Goal: Task Accomplishment & Management: Use online tool/utility

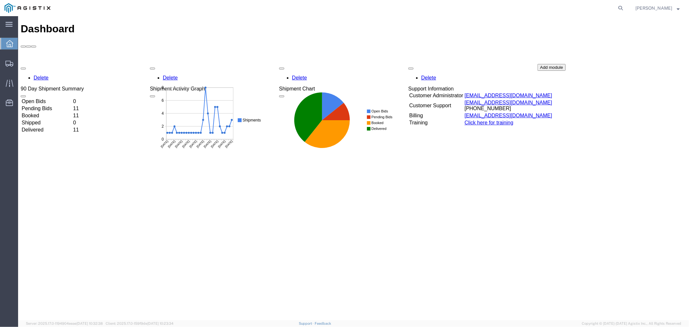
click at [8, 46] on icon at bounding box center [9, 43] width 7 height 7
click at [55, 98] on td "Open Bids" at bounding box center [46, 101] width 51 height 6
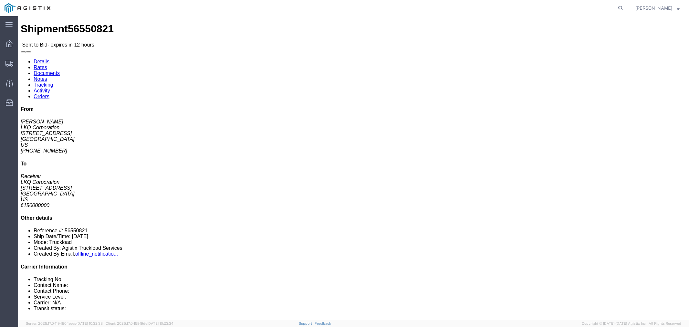
click button "button"
click link "Notes"
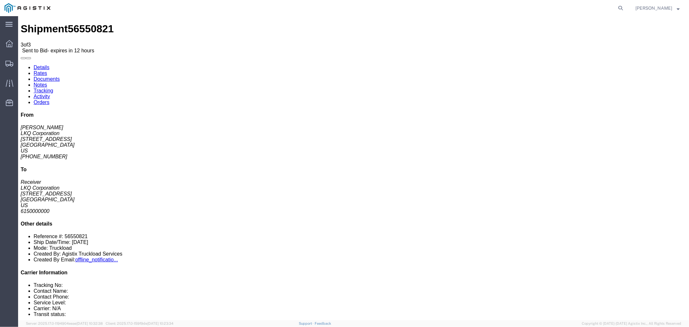
click at [47, 70] on link "Rates" at bounding box center [40, 72] width 14 height 5
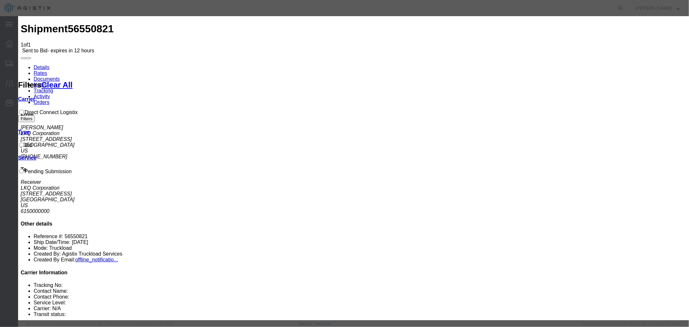
select select "4506"
select select "15907"
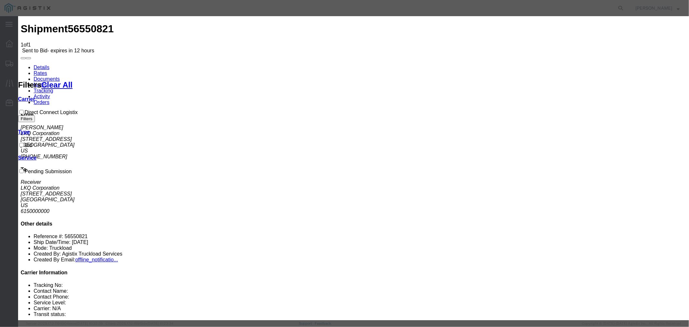
drag, startPoint x: 480, startPoint y: 75, endPoint x: 482, endPoint y: 79, distance: 3.8
type input "DCL"
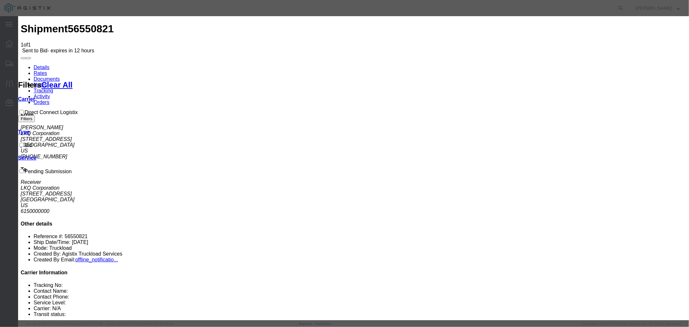
type input "900"
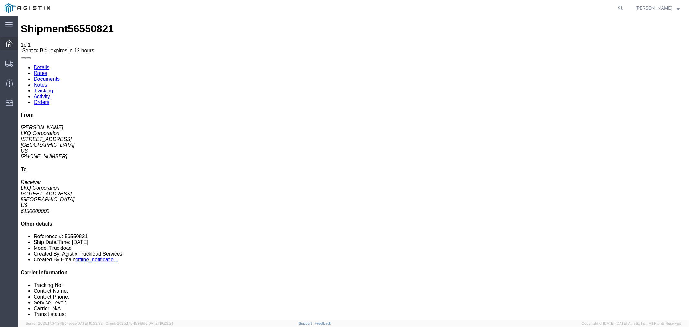
click at [10, 42] on icon at bounding box center [9, 43] width 7 height 7
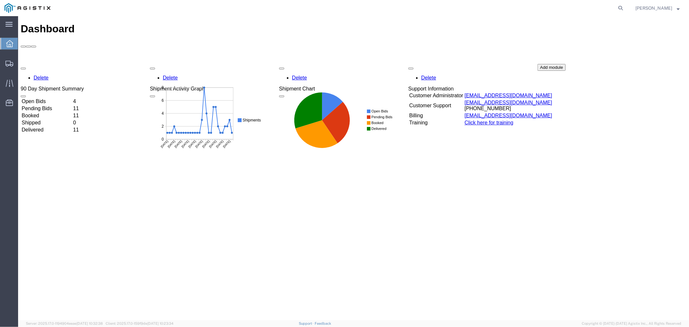
click at [38, 98] on td "Open Bids" at bounding box center [46, 101] width 51 height 6
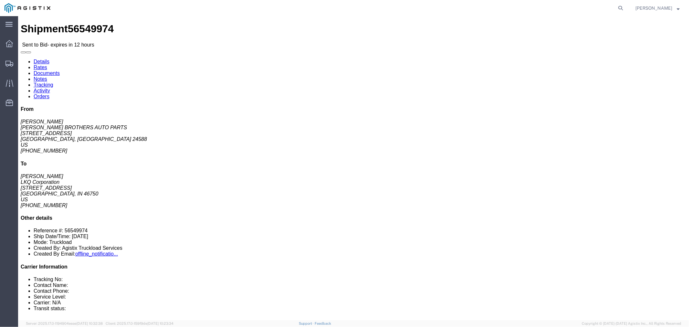
click button "button"
click link "Notes"
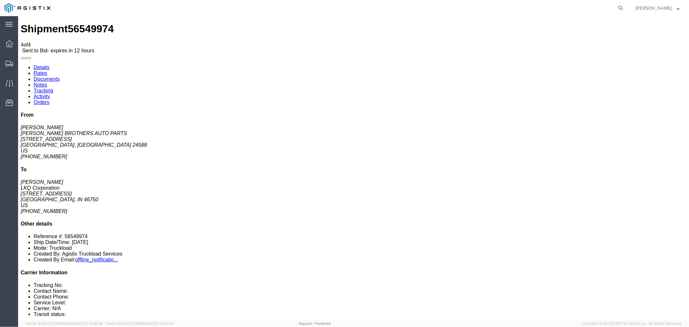
click at [47, 70] on link "Rates" at bounding box center [40, 72] width 14 height 5
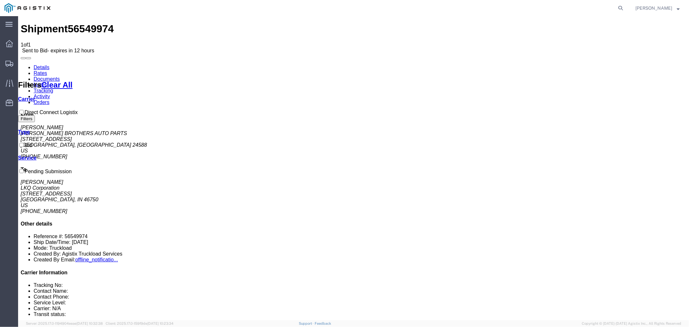
click at [47, 82] on link "Notes" at bounding box center [40, 84] width 14 height 5
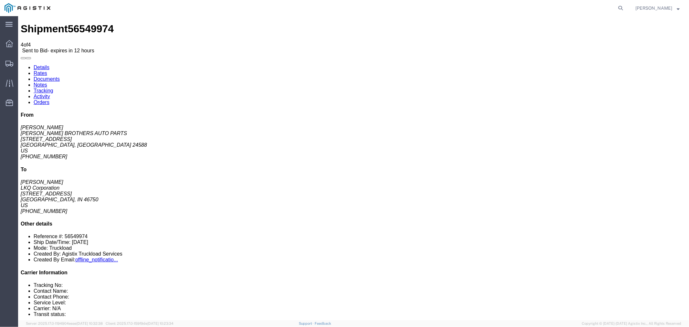
click at [47, 70] on link "Rates" at bounding box center [40, 72] width 14 height 5
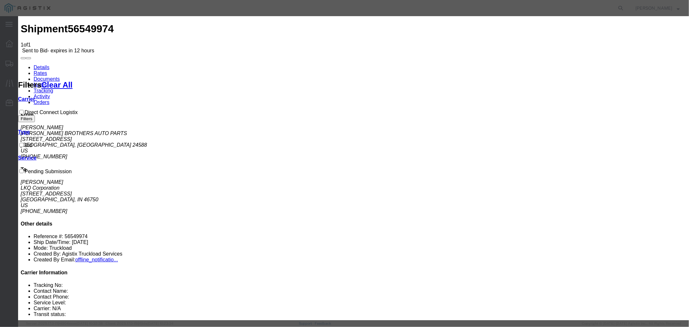
drag, startPoint x: 279, startPoint y: 73, endPoint x: 281, endPoint y: 79, distance: 6.5
select select "4506"
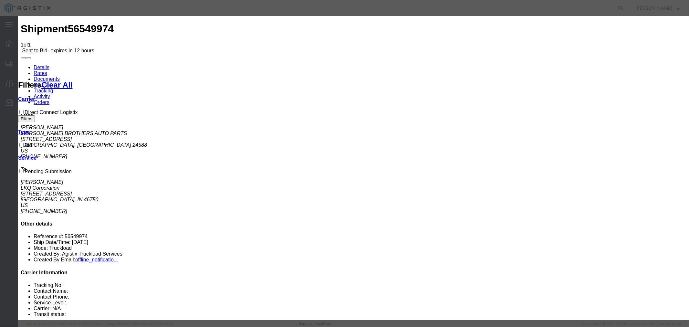
select select "15907"
drag, startPoint x: 480, startPoint y: 74, endPoint x: 486, endPoint y: 81, distance: 8.7
type input "DCL"
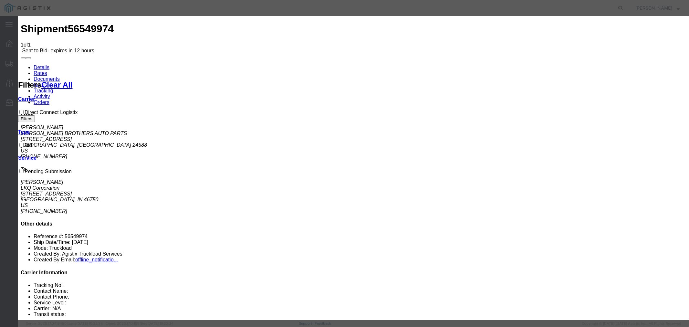
type input "925"
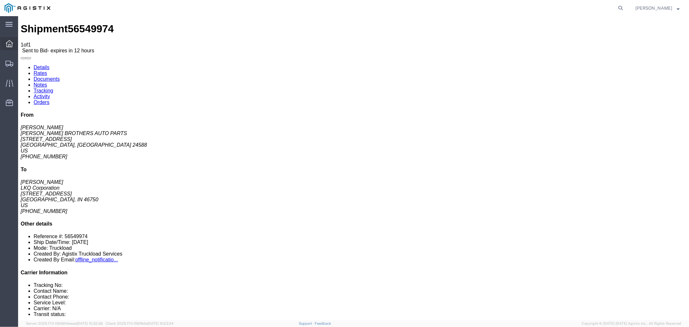
click at [10, 43] on icon at bounding box center [9, 43] width 7 height 7
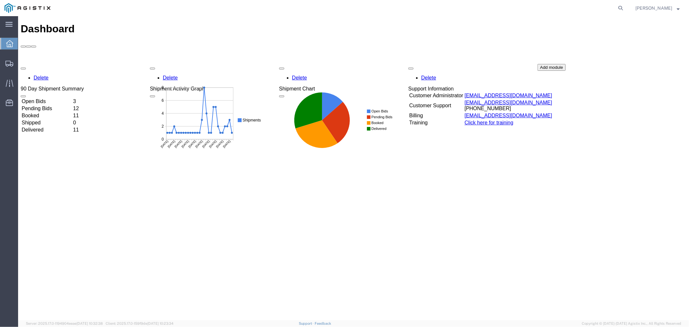
click at [50, 98] on td "Open Bids" at bounding box center [46, 101] width 51 height 6
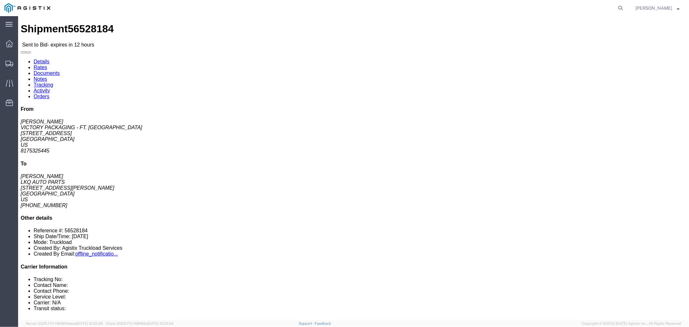
click link "Notes"
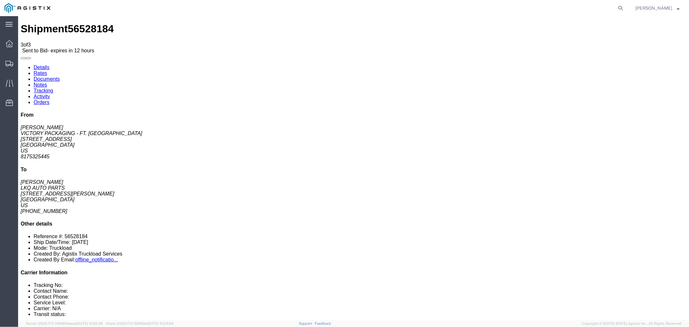
click at [47, 70] on link "Rates" at bounding box center [40, 72] width 14 height 5
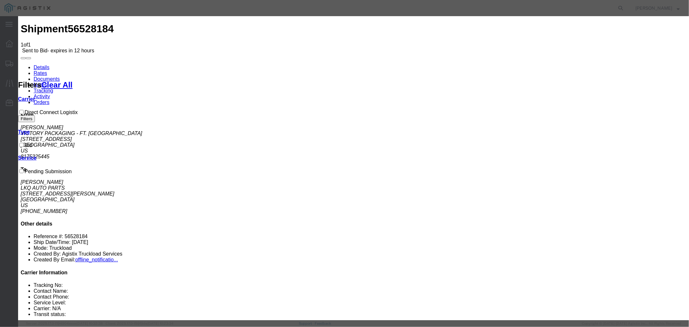
drag, startPoint x: 249, startPoint y: 75, endPoint x: 253, endPoint y: 76, distance: 3.9
select select "4506"
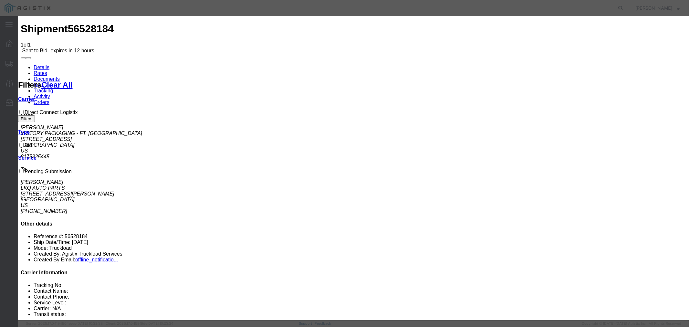
select select "15907"
type input "DCL"
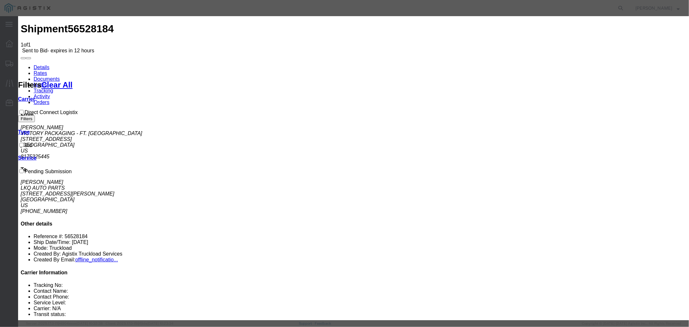
type input "560"
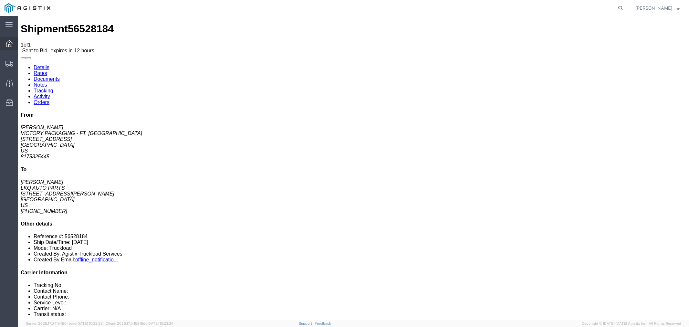
click at [13, 43] on div at bounding box center [9, 43] width 18 height 13
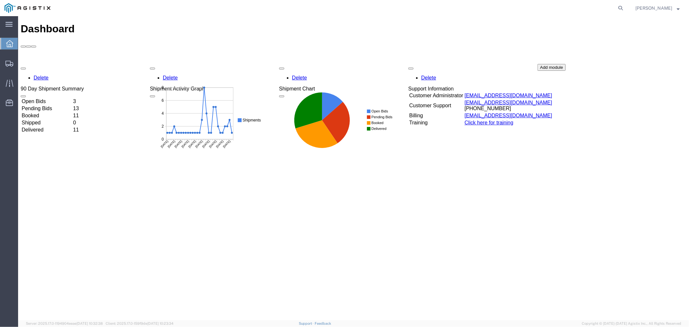
click at [57, 64] on div "Delete 90 Day Shipment Summary Open Bids 3 Pending Bids 13 Booked 11 Shipped 0 …" at bounding box center [353, 112] width 666 height 97
click at [35, 98] on td "Open Bids" at bounding box center [46, 101] width 51 height 6
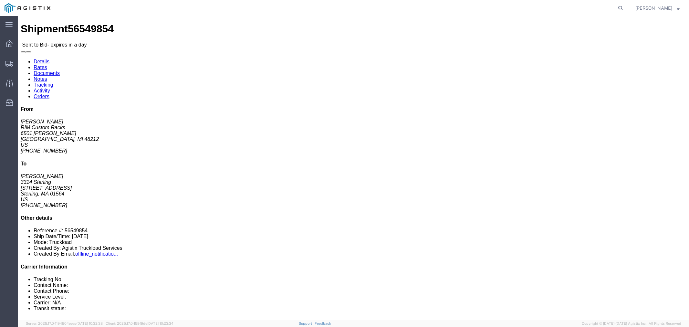
click link "Notes"
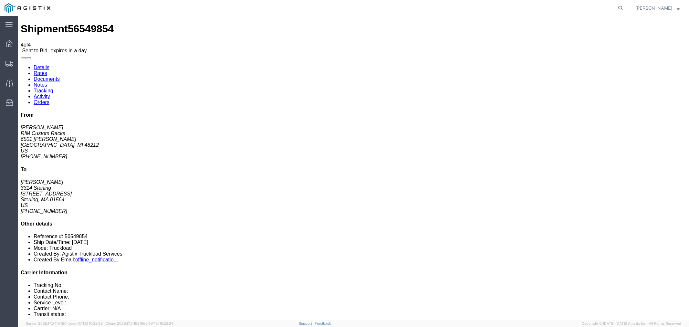
click at [47, 70] on link "Rates" at bounding box center [40, 72] width 14 height 5
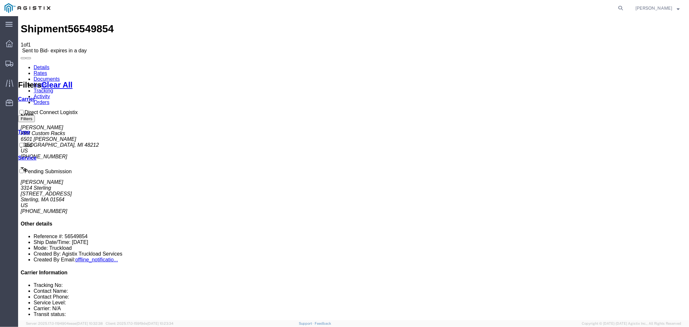
click at [44, 64] on link "Details" at bounding box center [41, 66] width 16 height 5
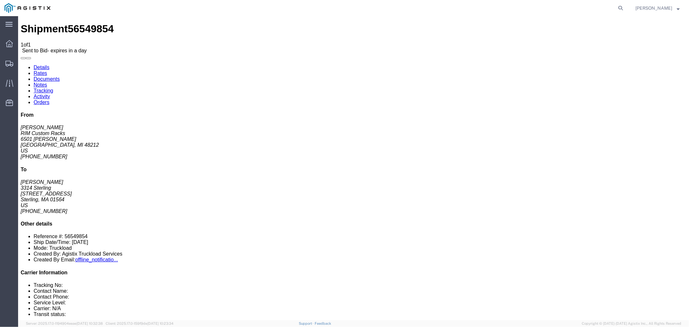
click button "button"
click link "Rates"
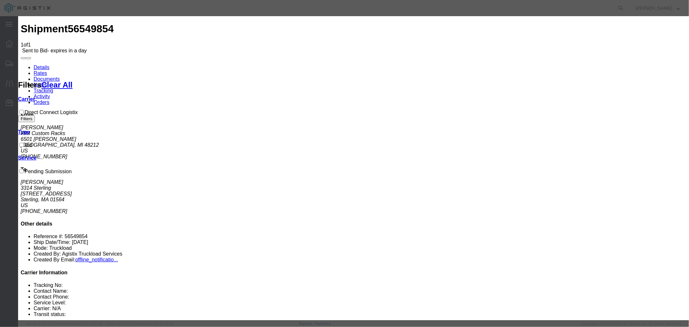
drag, startPoint x: 247, startPoint y: 75, endPoint x: 248, endPoint y: 79, distance: 3.5
select select "4506"
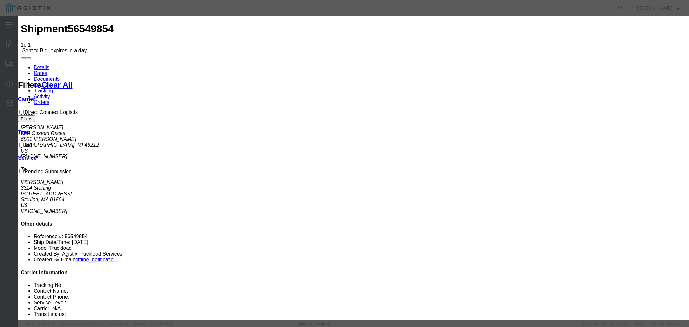
select select "15907"
type input "DCL"
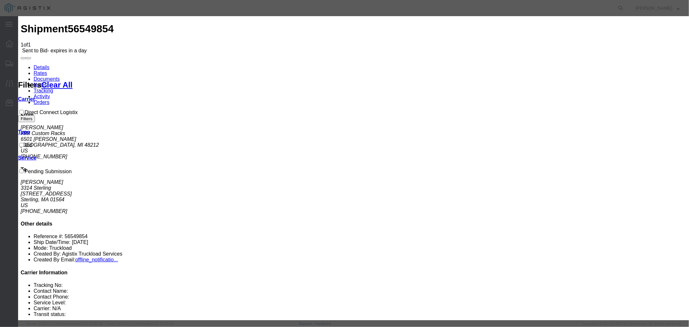
type input "2290"
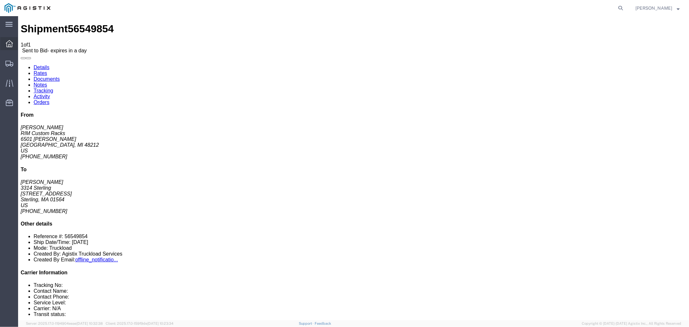
click at [12, 46] on icon at bounding box center [9, 43] width 7 height 7
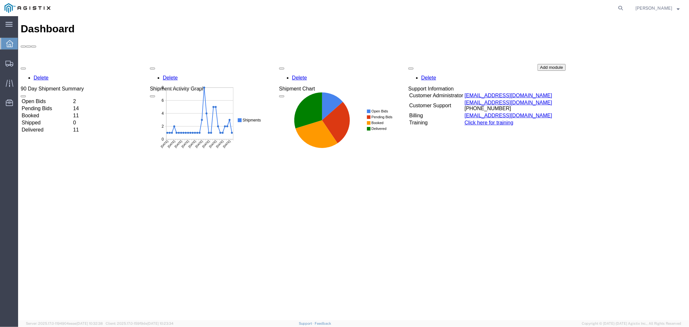
click at [49, 98] on td "Open Bids" at bounding box center [46, 101] width 51 height 6
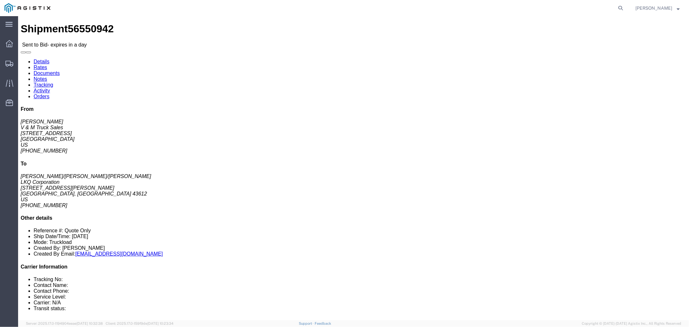
drag, startPoint x: 64, startPoint y: 138, endPoint x: 78, endPoint y: 136, distance: 14.3
click button "button"
click link "Notes"
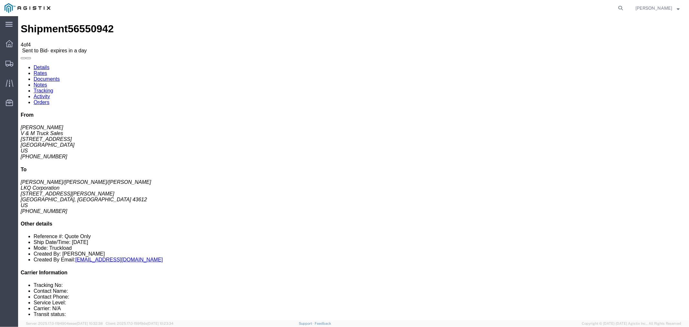
click at [47, 70] on link "Rates" at bounding box center [40, 72] width 14 height 5
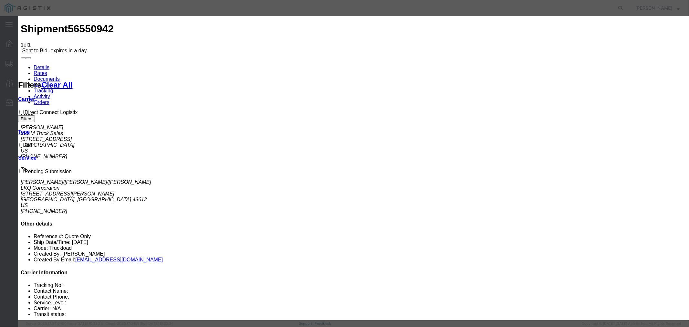
select select "4506"
drag, startPoint x: 367, startPoint y: 75, endPoint x: 369, endPoint y: 78, distance: 4.2
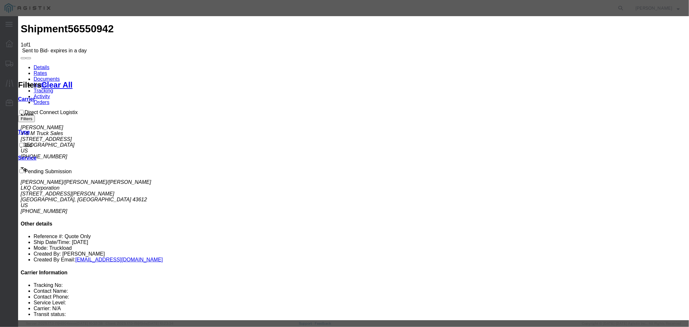
select select "15907"
type input "DCL"
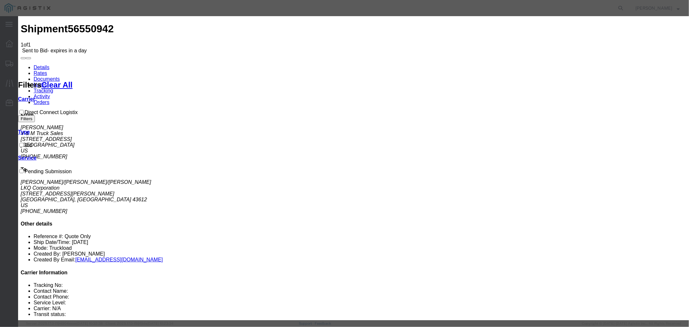
type input "2790"
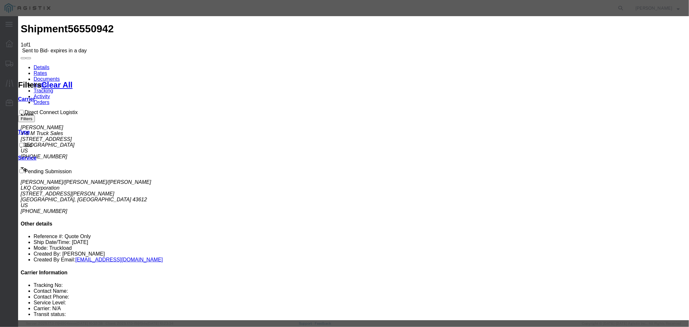
checkbox input "true"
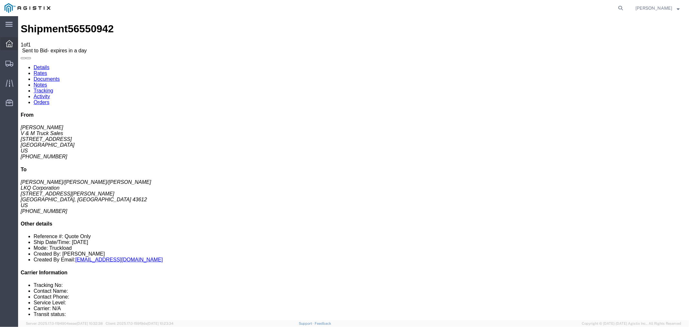
click at [9, 46] on icon at bounding box center [9, 43] width 7 height 7
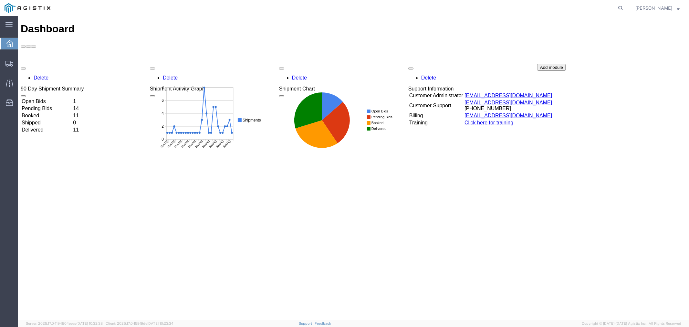
click at [56, 98] on td "Open Bids" at bounding box center [46, 101] width 51 height 6
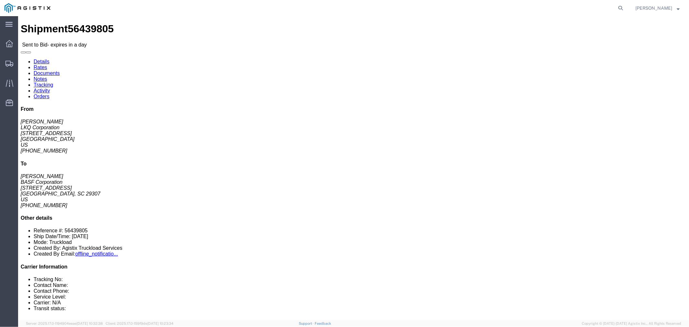
click icon "button"
click link "Notes"
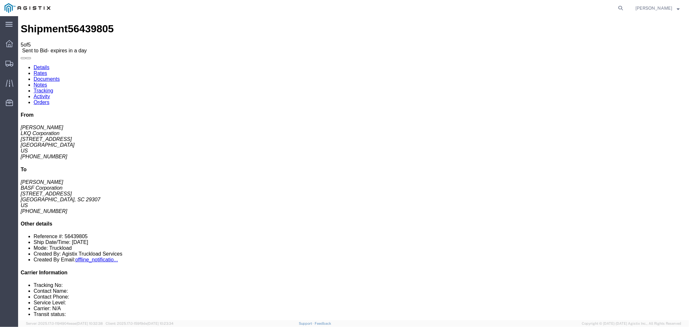
click at [47, 70] on link "Rates" at bounding box center [40, 72] width 14 height 5
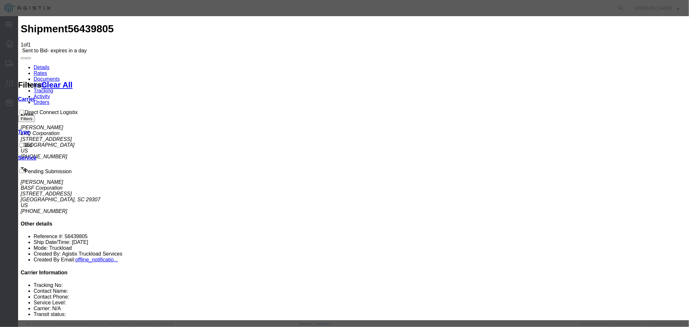
select select "4506"
select select "15907"
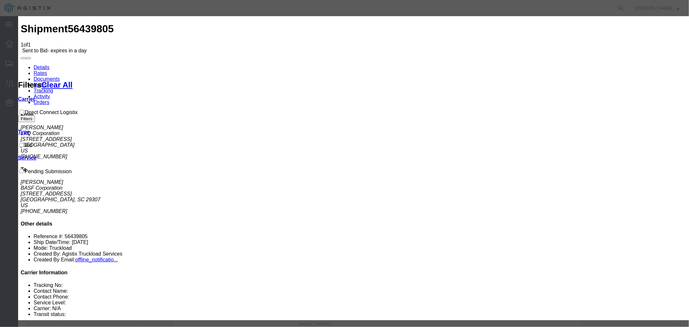
type input "DCL"
type textarea "No issue getting this picked up before 10 am"
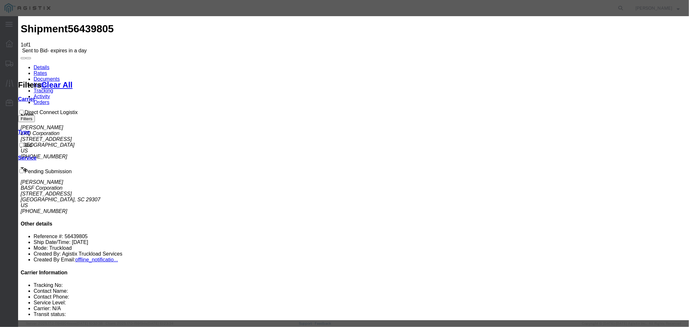
type input "2100"
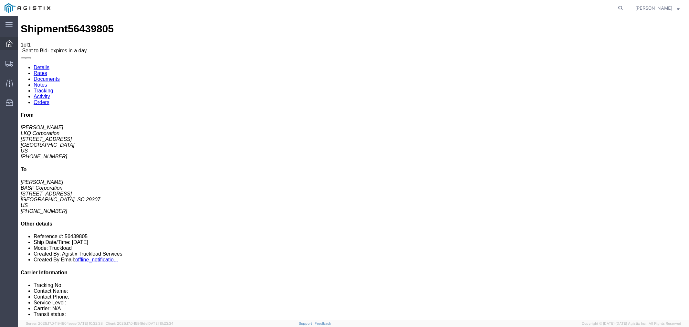
click at [6, 40] on icon at bounding box center [9, 43] width 7 height 7
